Goal: Task Accomplishment & Management: Manage account settings

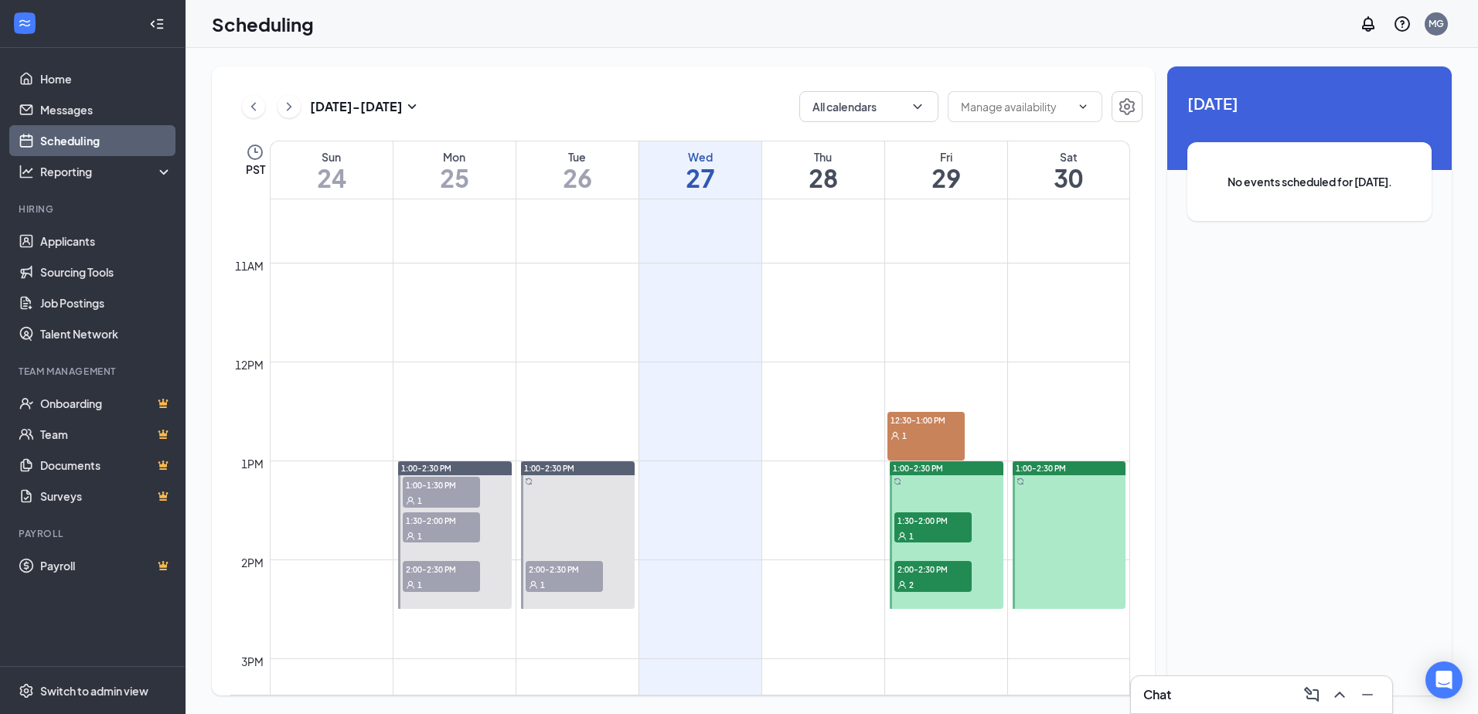
scroll to position [1069, 0]
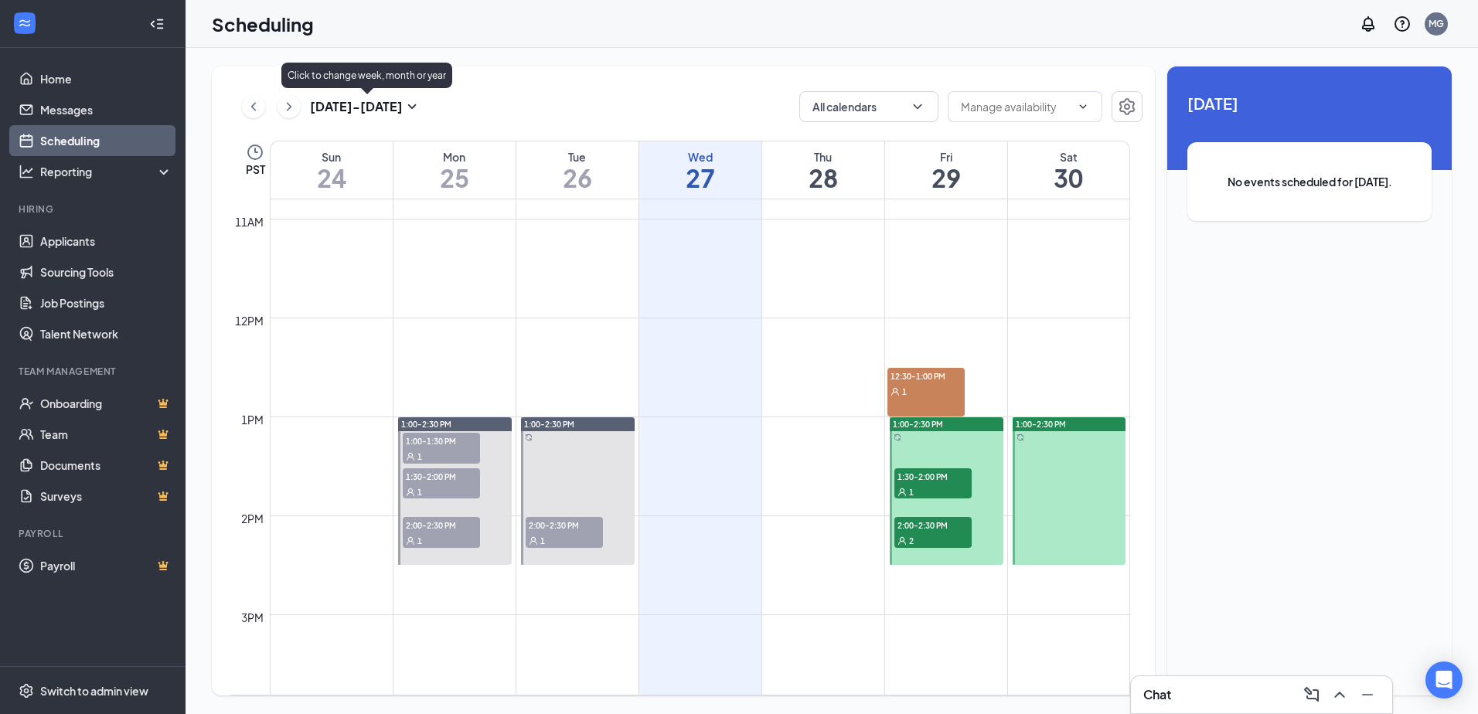
click at [411, 109] on icon "SmallChevronDown" at bounding box center [412, 106] width 19 height 19
type input "[DATE]"
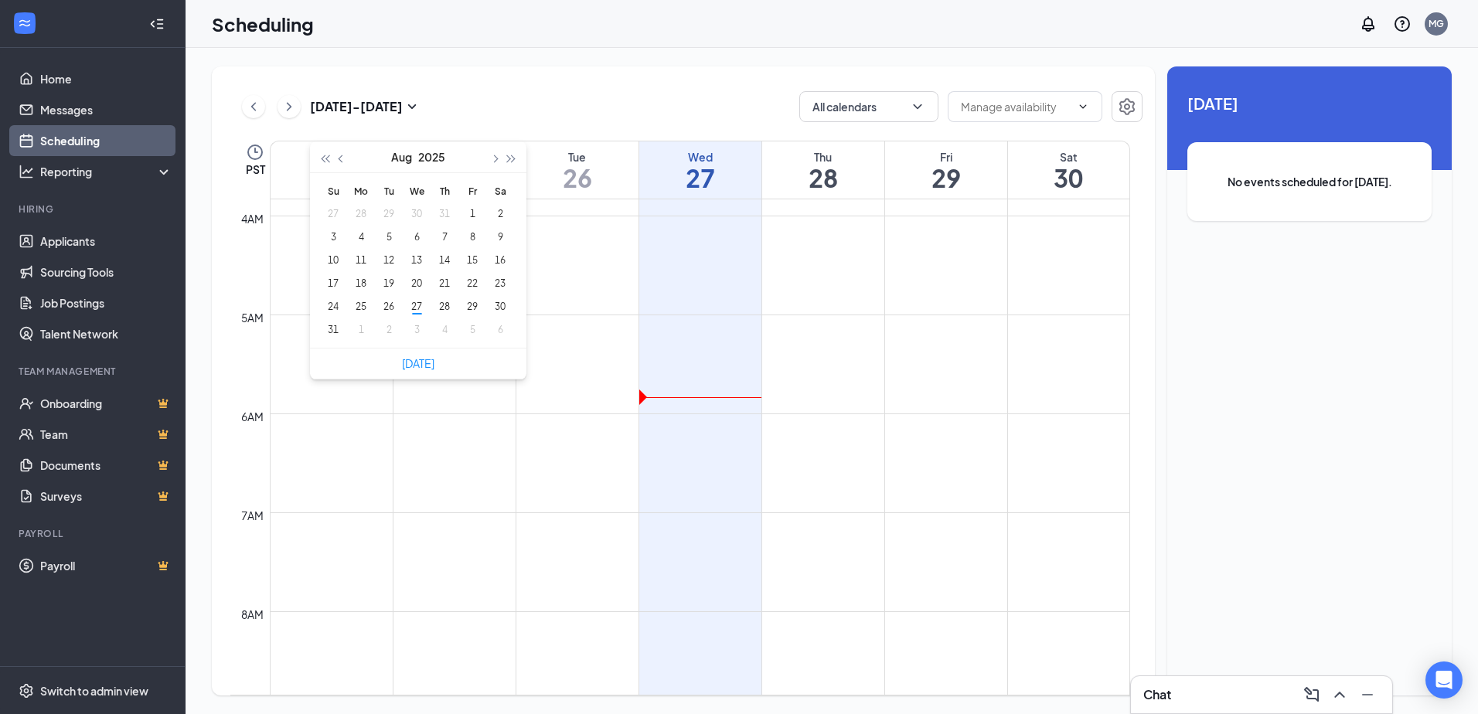
scroll to position [373, 0]
type input "[DATE]"
click at [362, 335] on div "1" at bounding box center [361, 330] width 19 height 19
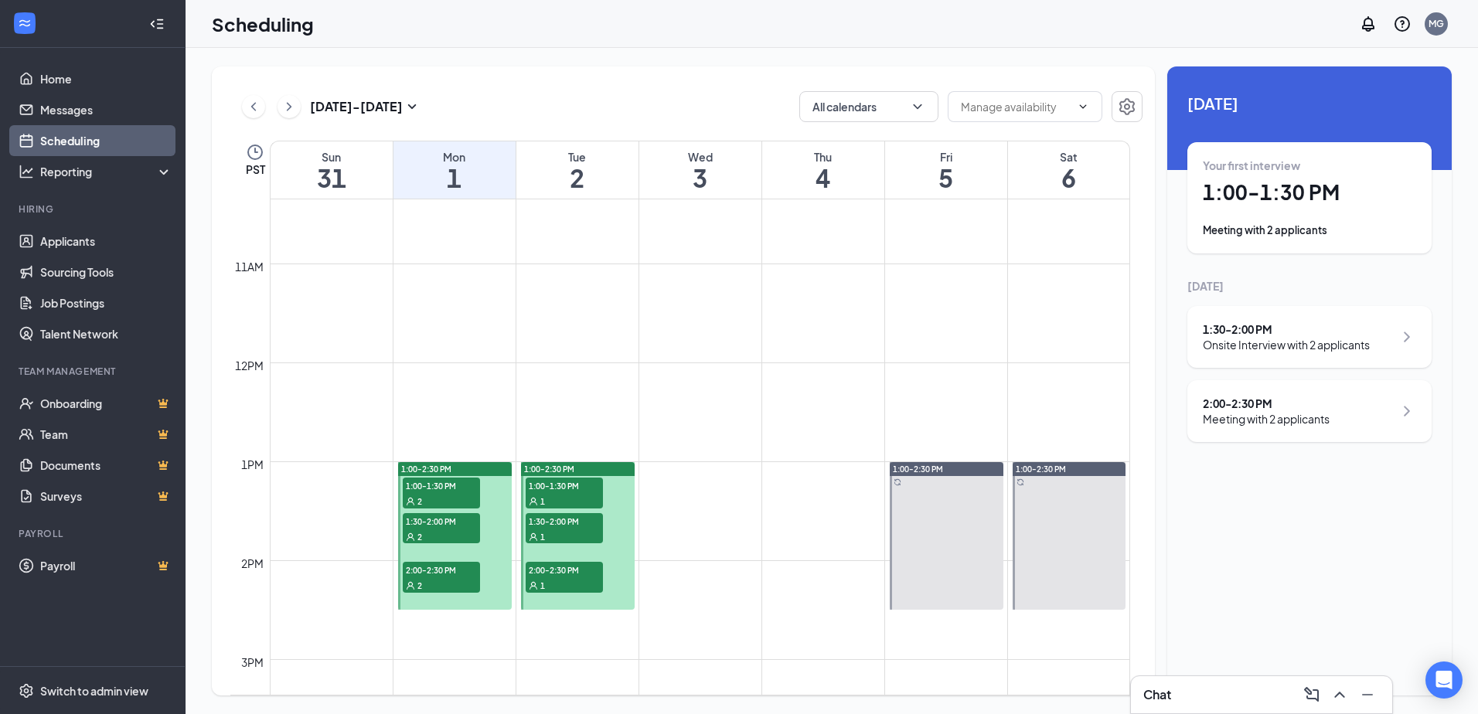
scroll to position [1069, 0]
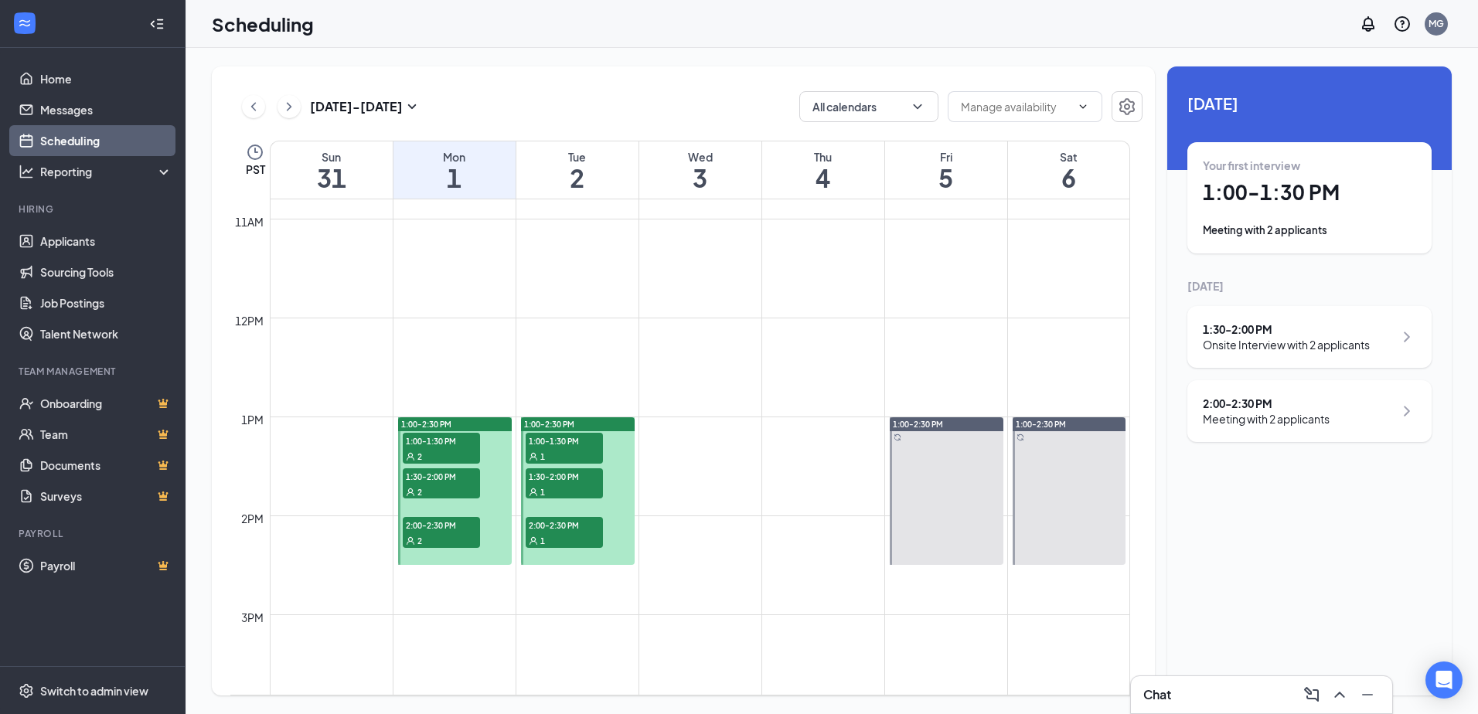
click at [433, 451] on div "2" at bounding box center [441, 455] width 77 height 15
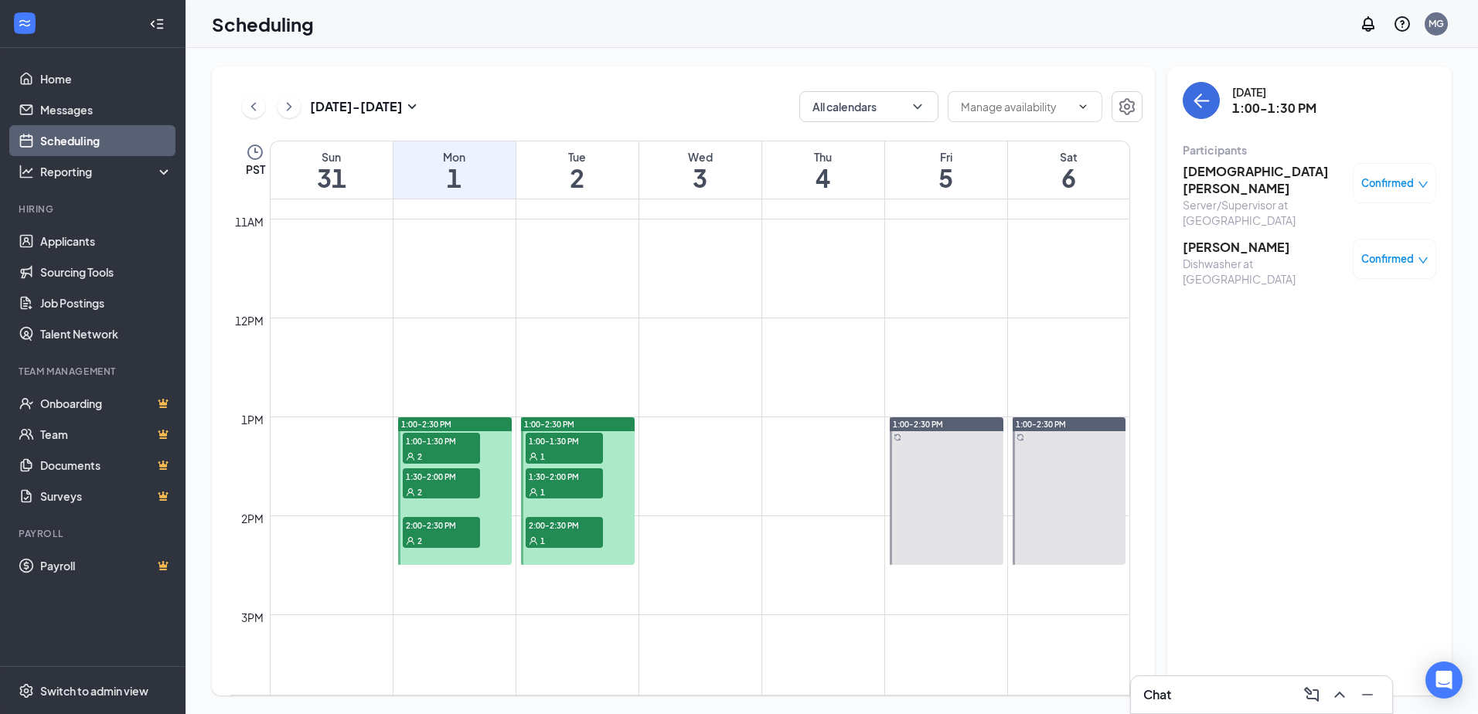
click at [457, 491] on div "2" at bounding box center [441, 491] width 77 height 15
click at [1265, 226] on h3 "[PERSON_NAME]" at bounding box center [1264, 230] width 162 height 17
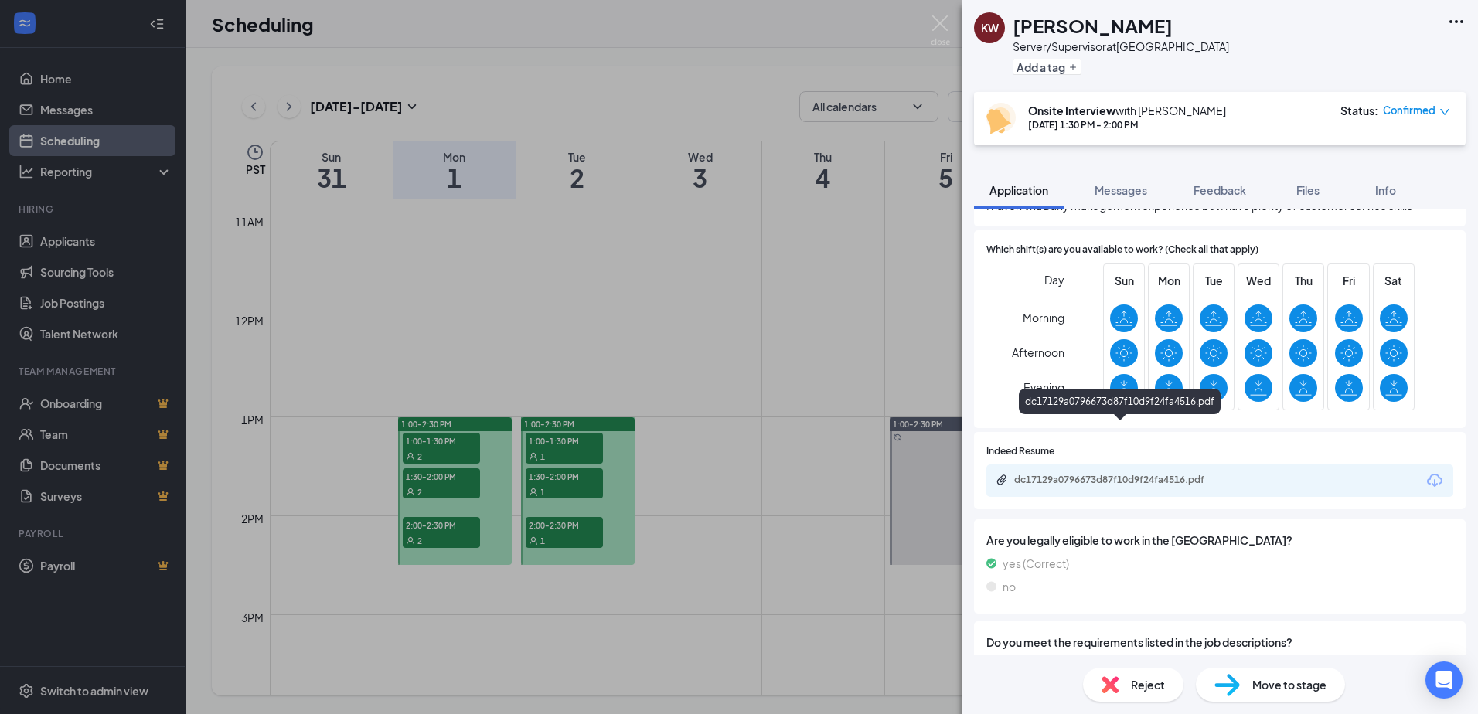
scroll to position [541, 0]
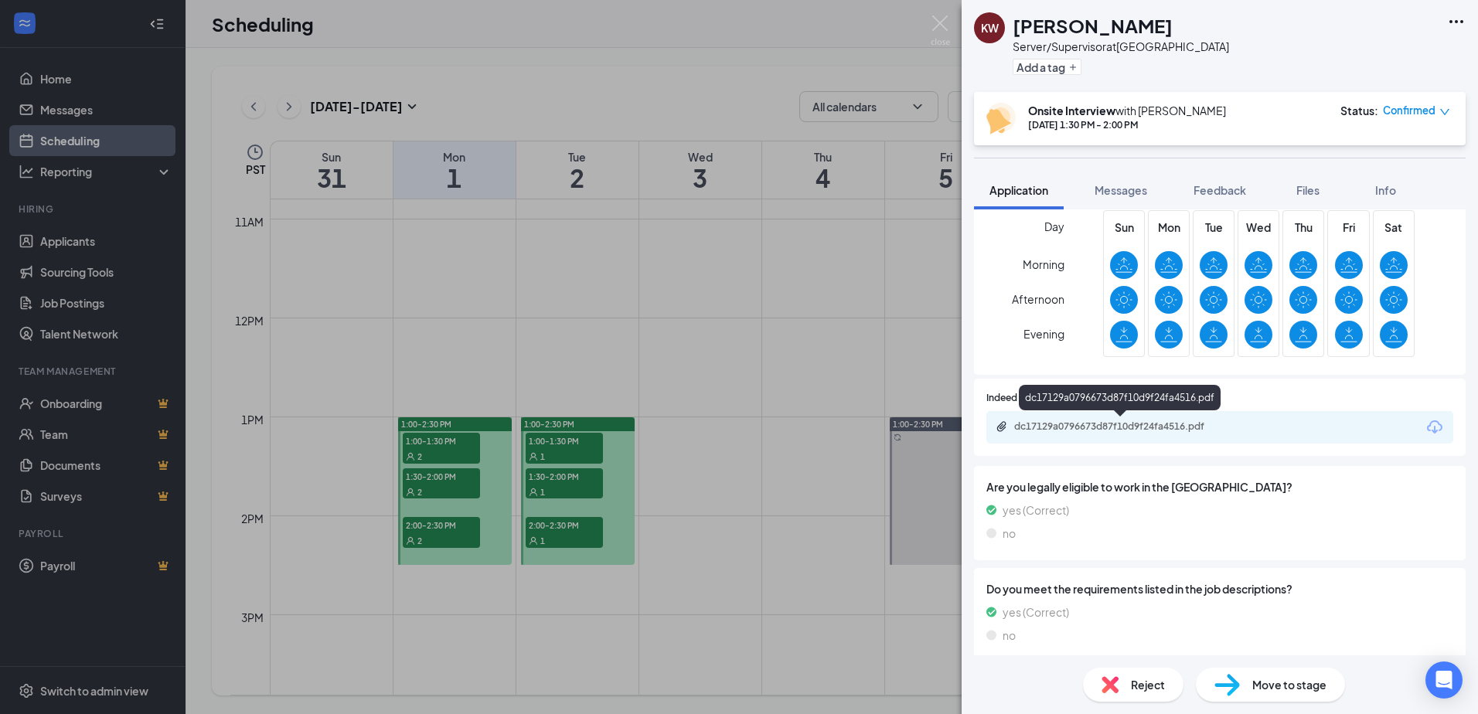
click at [1129, 421] on div "dc17129a0796673d87f10d9f24fa4516.pdf" at bounding box center [1122, 427] width 216 height 12
click at [945, 16] on img at bounding box center [940, 30] width 19 height 30
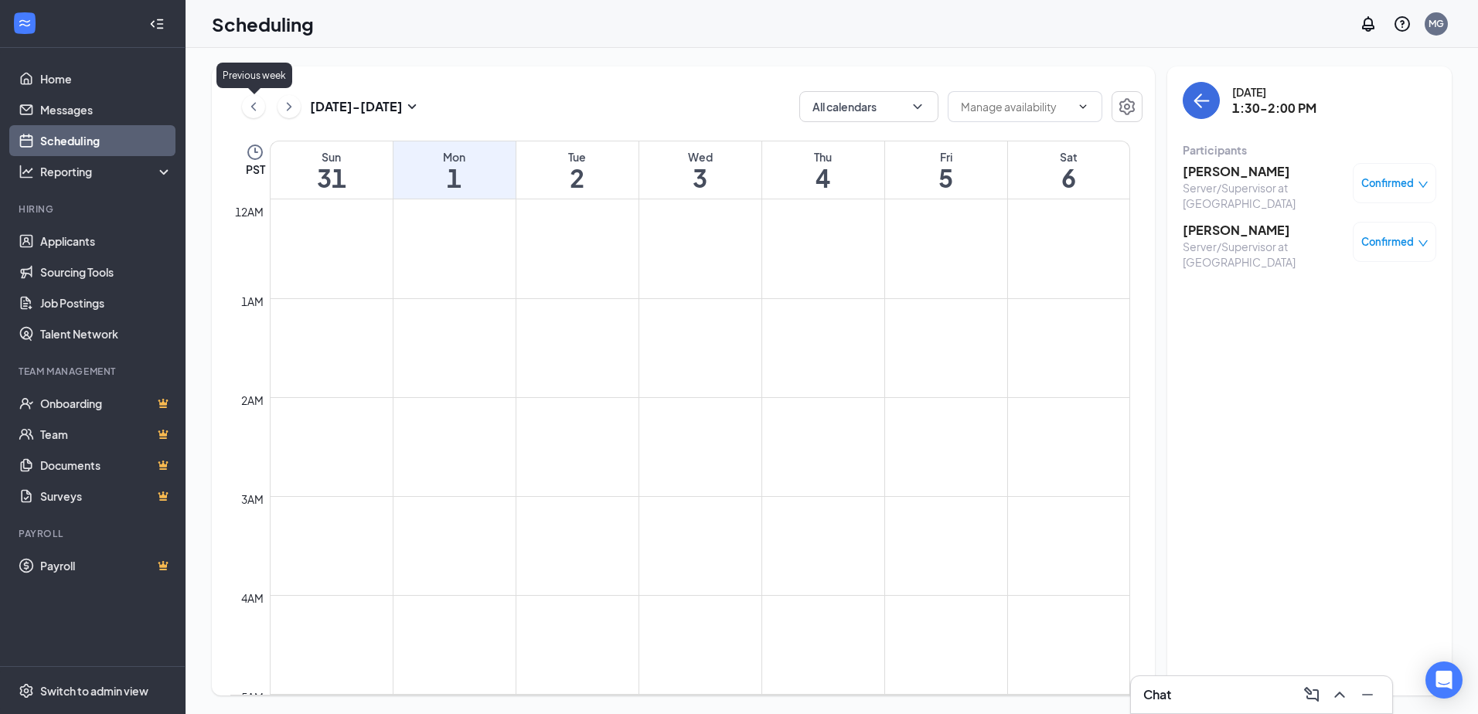
click at [257, 109] on icon "ChevronLeft" at bounding box center [253, 106] width 15 height 19
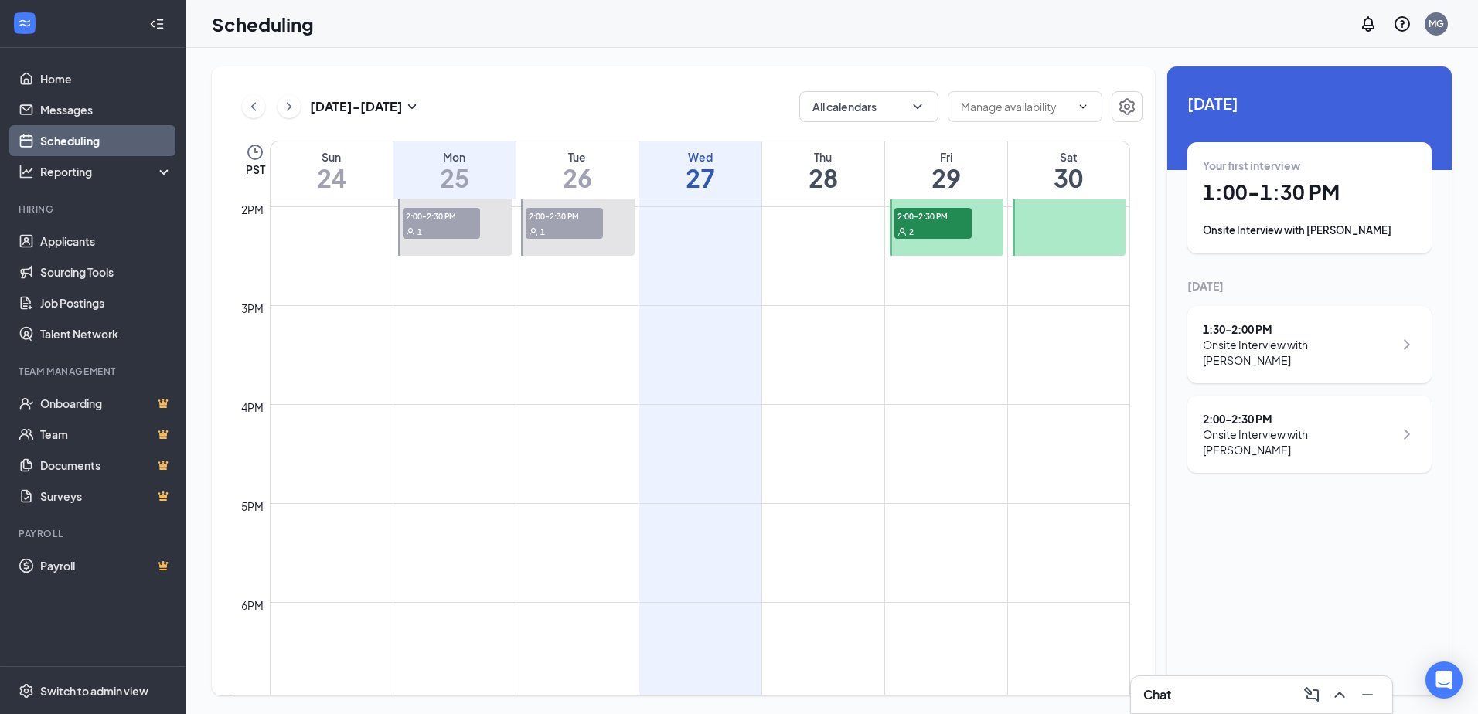
scroll to position [1301, 0]
